Goal: Task Accomplishment & Management: Complete application form

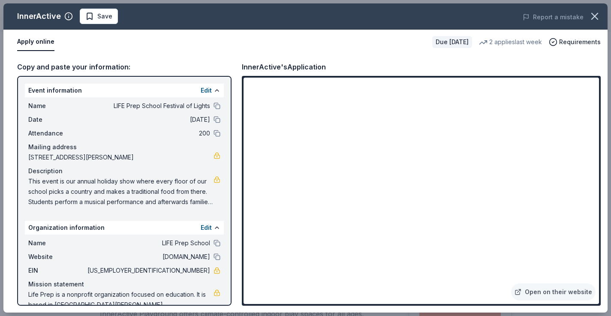
scroll to position [85, 0]
click at [599, 16] on icon "button" at bounding box center [595, 16] width 12 height 12
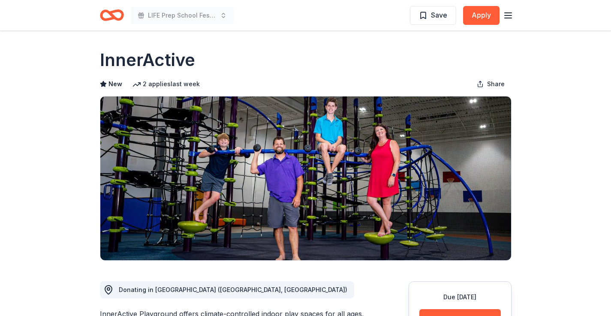
scroll to position [0, 0]
click at [108, 16] on icon "Home" at bounding box center [112, 15] width 24 height 20
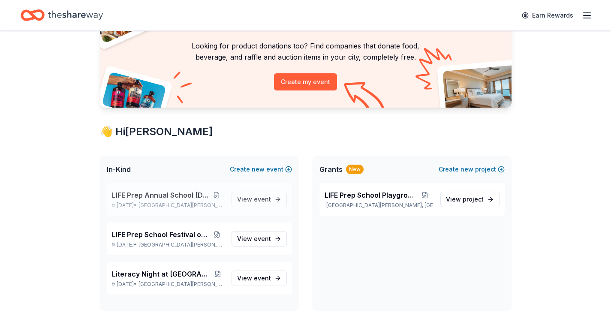
scroll to position [67, 0]
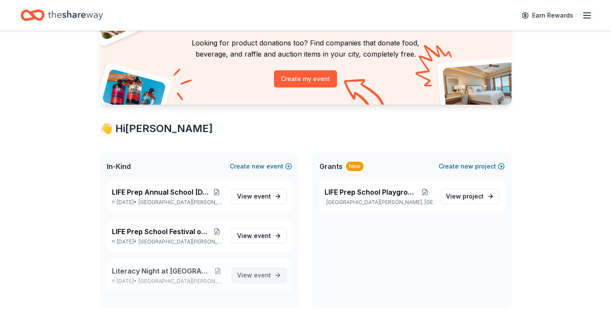
click at [262, 275] on span "event" at bounding box center [262, 274] width 17 height 7
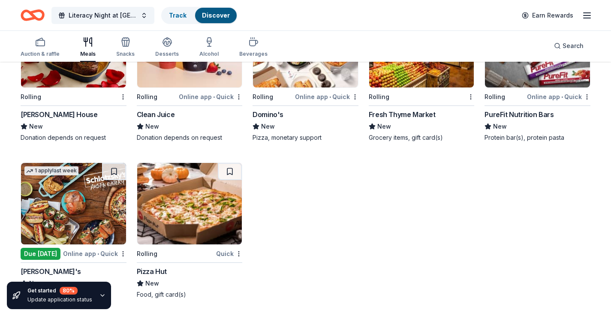
scroll to position [1128, 0]
click at [99, 297] on icon "button" at bounding box center [102, 295] width 7 height 7
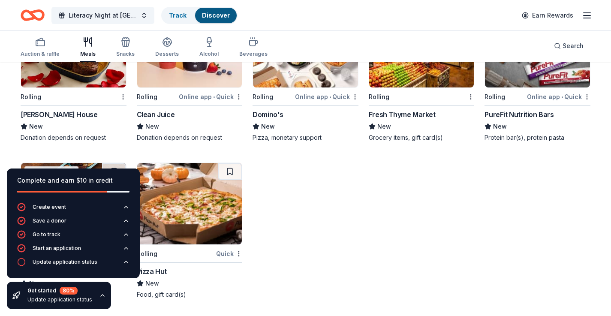
click at [96, 300] on div "Get started 80 % Update application status" at bounding box center [59, 295] width 104 height 27
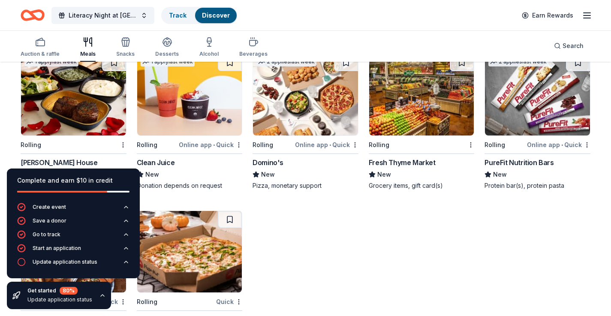
scroll to position [1062, 0]
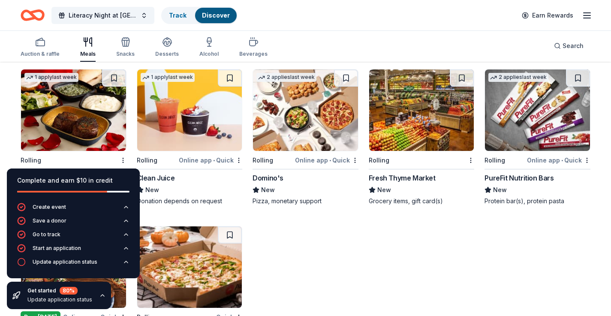
click at [421, 114] on img at bounding box center [421, 109] width 105 height 81
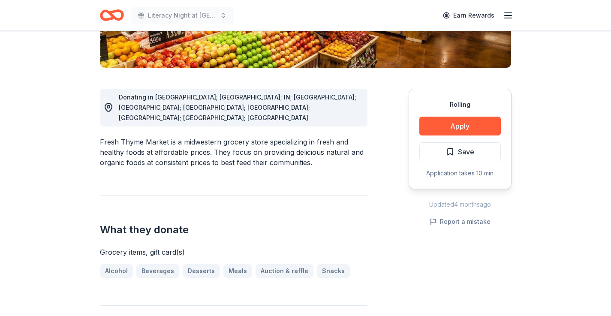
scroll to position [195, 0]
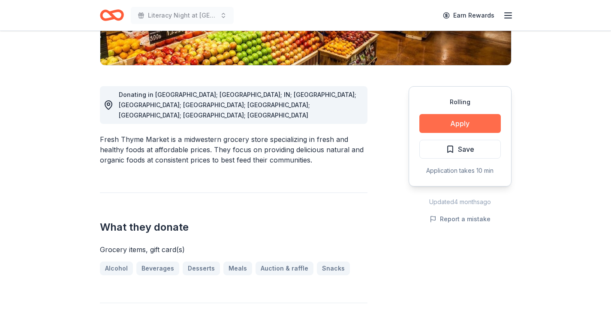
click at [445, 127] on button "Apply" at bounding box center [459, 123] width 81 height 19
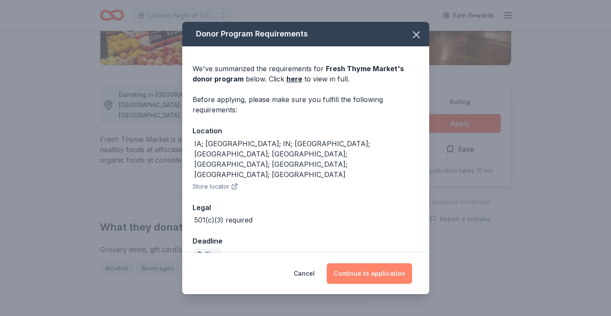
click at [354, 263] on button "Continue to application" at bounding box center [369, 273] width 85 height 21
